Goal: Task Accomplishment & Management: Use online tool/utility

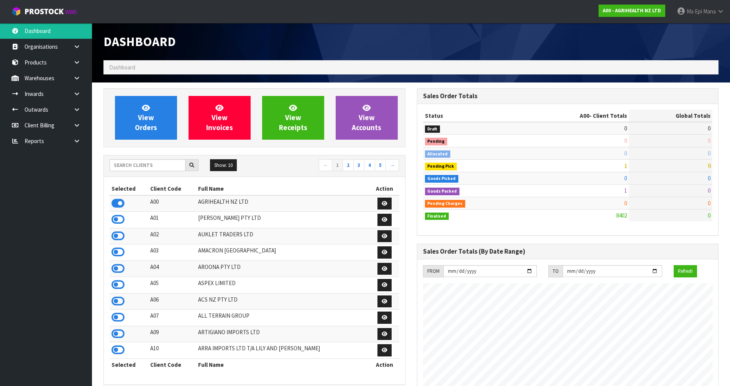
scroll to position [382700, 382967]
click at [125, 167] on input "text" at bounding box center [148, 165] width 76 height 12
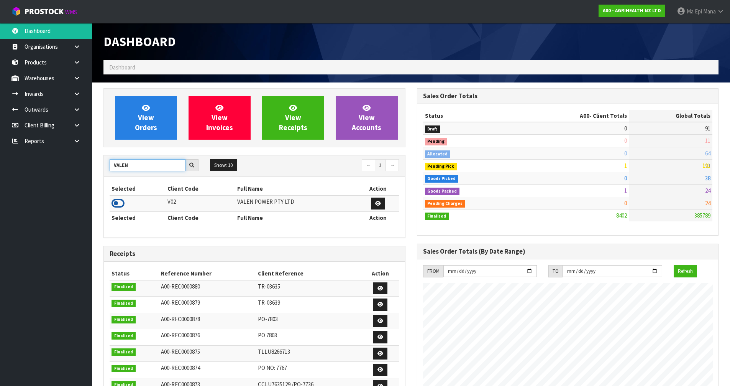
type input "VALEN"
click at [114, 199] on icon at bounding box center [118, 202] width 13 height 11
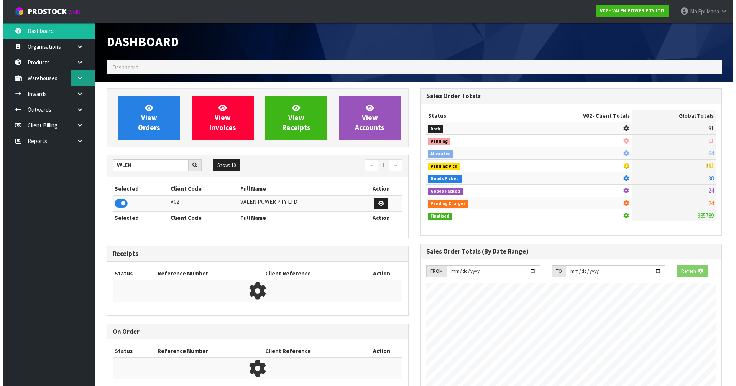
scroll to position [581, 313]
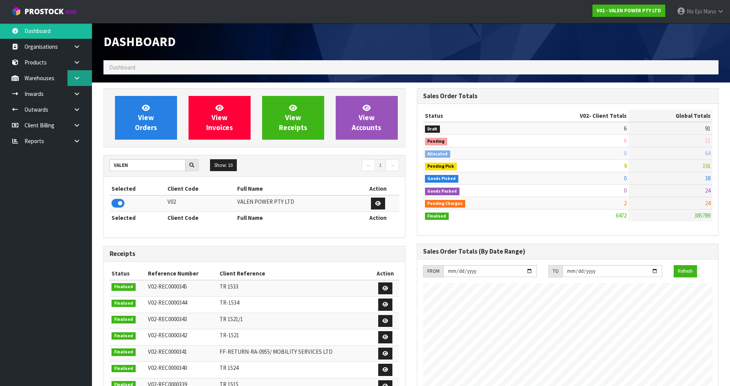
click at [76, 82] on link at bounding box center [79, 78] width 25 height 16
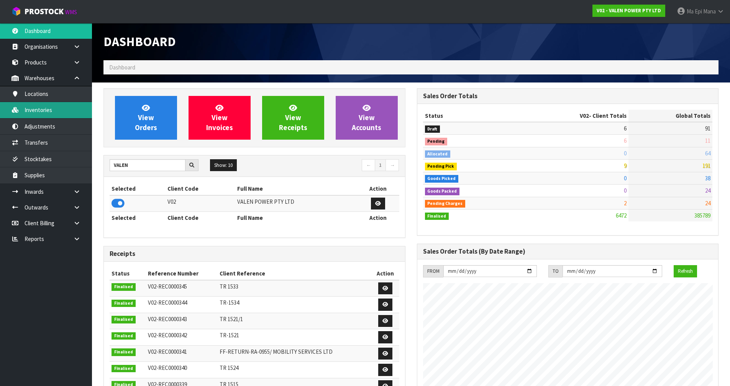
click at [67, 117] on link "Inventories" at bounding box center [46, 110] width 92 height 16
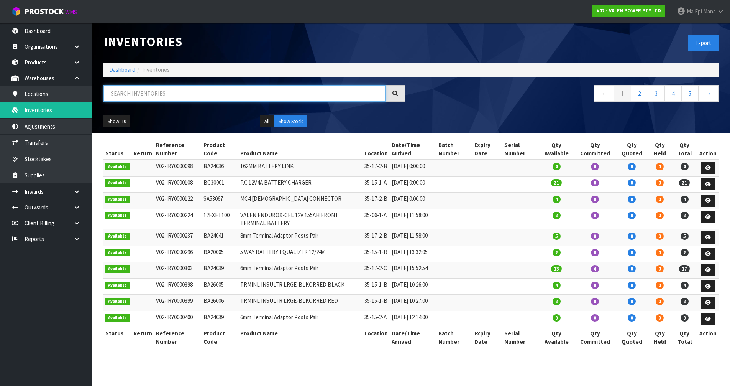
click at [152, 95] on input "text" at bounding box center [244, 93] width 282 height 16
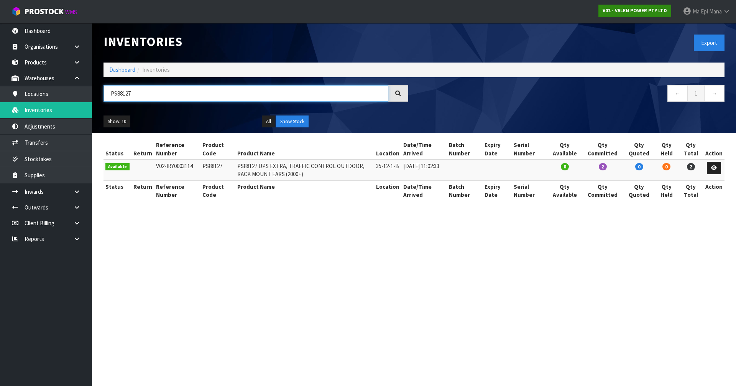
type input "PS88127"
click at [641, 10] on strong "V02 - VALEN POWER PTY LTD" at bounding box center [635, 10] width 64 height 7
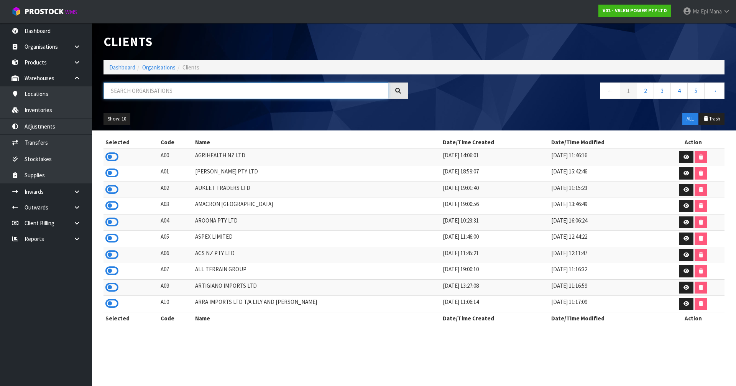
click at [216, 88] on input "text" at bounding box center [245, 90] width 285 height 16
click at [215, 84] on input "text" at bounding box center [245, 90] width 285 height 16
click at [161, 87] on input "text" at bounding box center [245, 90] width 285 height 16
click at [613, 10] on strong "V02 - VALEN POWER PTY LTD" at bounding box center [635, 10] width 64 height 7
click at [167, 90] on input "text" at bounding box center [245, 90] width 285 height 16
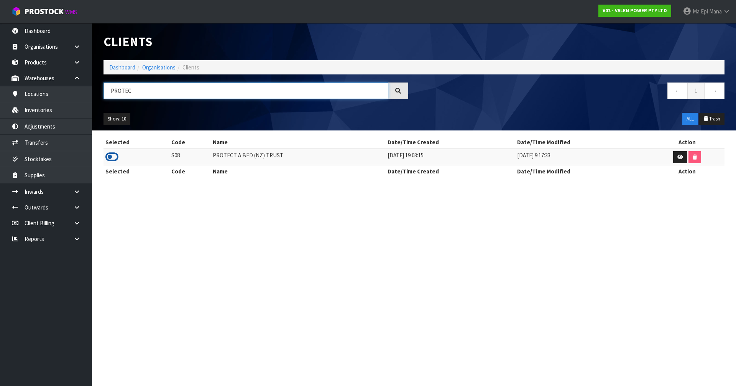
type input "PROTEC"
click at [105, 161] on icon at bounding box center [111, 156] width 13 height 11
click at [48, 113] on link "Inventories" at bounding box center [46, 110] width 92 height 16
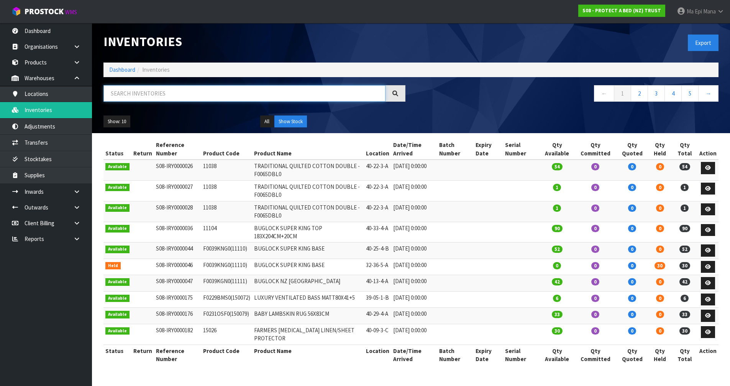
click at [163, 95] on input "text" at bounding box center [244, 93] width 282 height 16
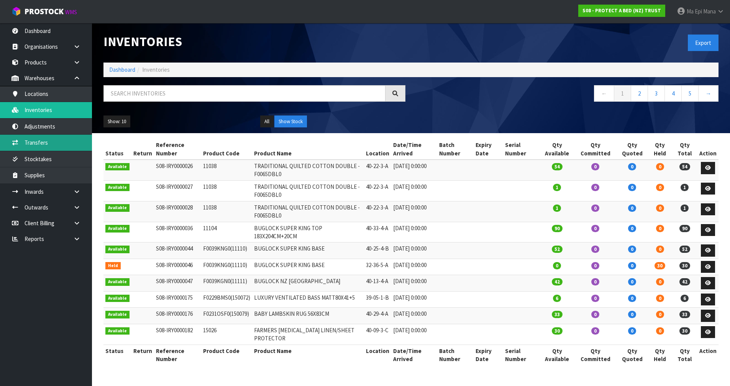
click at [46, 148] on link "Transfers" at bounding box center [46, 143] width 92 height 16
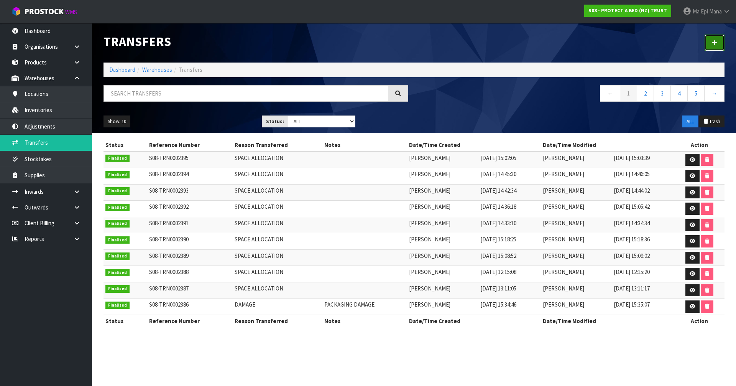
click at [719, 43] on link at bounding box center [714, 42] width 20 height 16
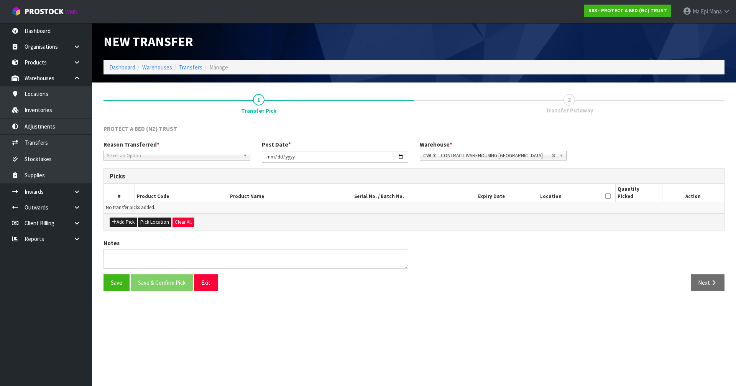
click at [183, 156] on span "Select an Option" at bounding box center [173, 155] width 133 height 9
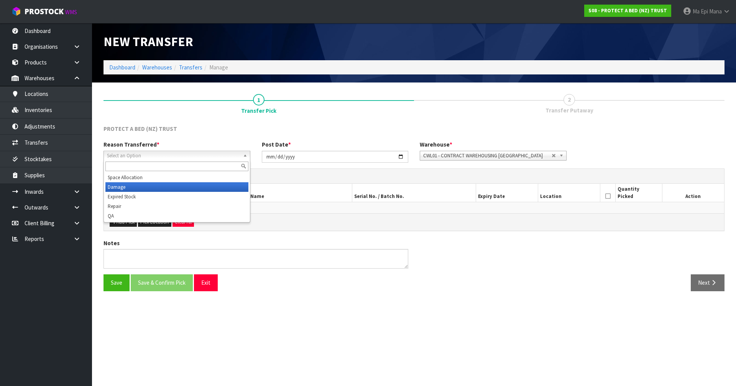
click at [126, 189] on li "Damage" at bounding box center [176, 187] width 143 height 10
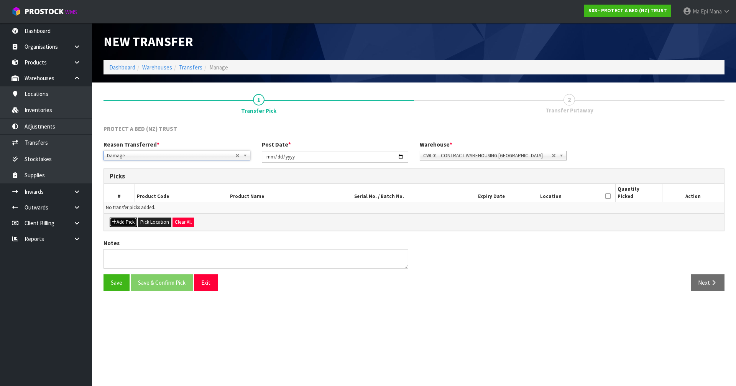
click at [118, 225] on button "Add Pick" at bounding box center [123, 221] width 27 height 9
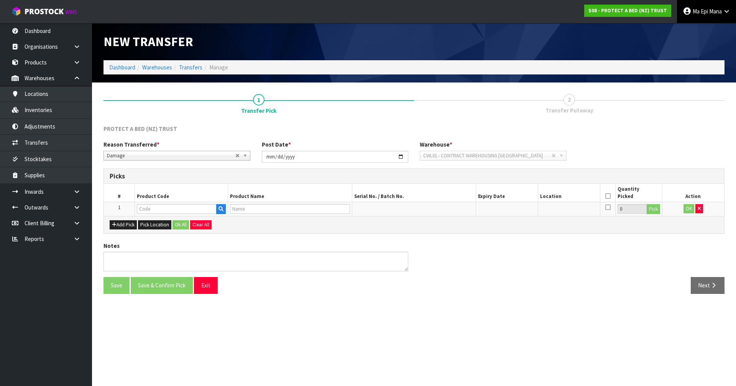
click at [699, 13] on span "Ma Epi" at bounding box center [700, 11] width 15 height 7
click at [697, 31] on link "Logout" at bounding box center [705, 30] width 61 height 10
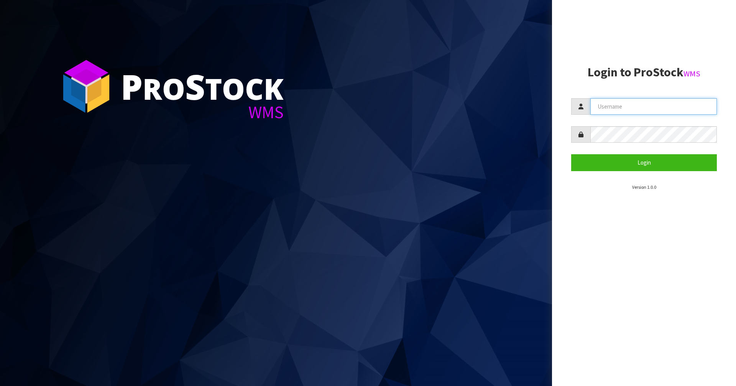
type input "Mana"
click at [636, 104] on input "Mana" at bounding box center [653, 106] width 126 height 16
drag, startPoint x: 650, startPoint y: 106, endPoint x: 552, endPoint y: 113, distance: 98.7
click at [552, 113] on div "P ro S tock WMS Login to ProStock WMS Mana Login Version 1.0.0" at bounding box center [368, 193] width 736 height 386
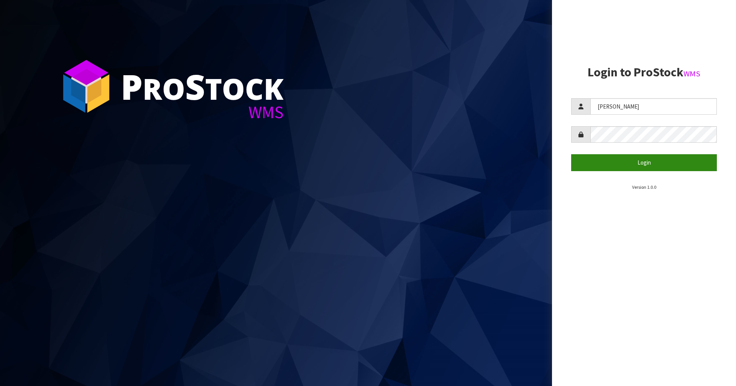
type input "Raj"
click at [624, 163] on button "Login" at bounding box center [644, 162] width 146 height 16
